Goal: Check status

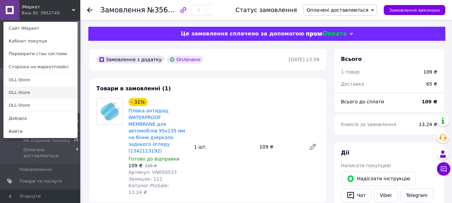
scroll to position [11, 0]
click at [39, 100] on link "OLL-Store" at bounding box center [41, 105] width 74 height 13
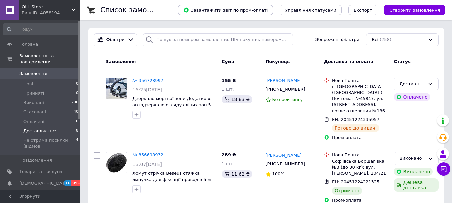
click at [40, 128] on span "Доставляється" at bounding box center [40, 131] width 34 height 6
